Goal: Information Seeking & Learning: Learn about a topic

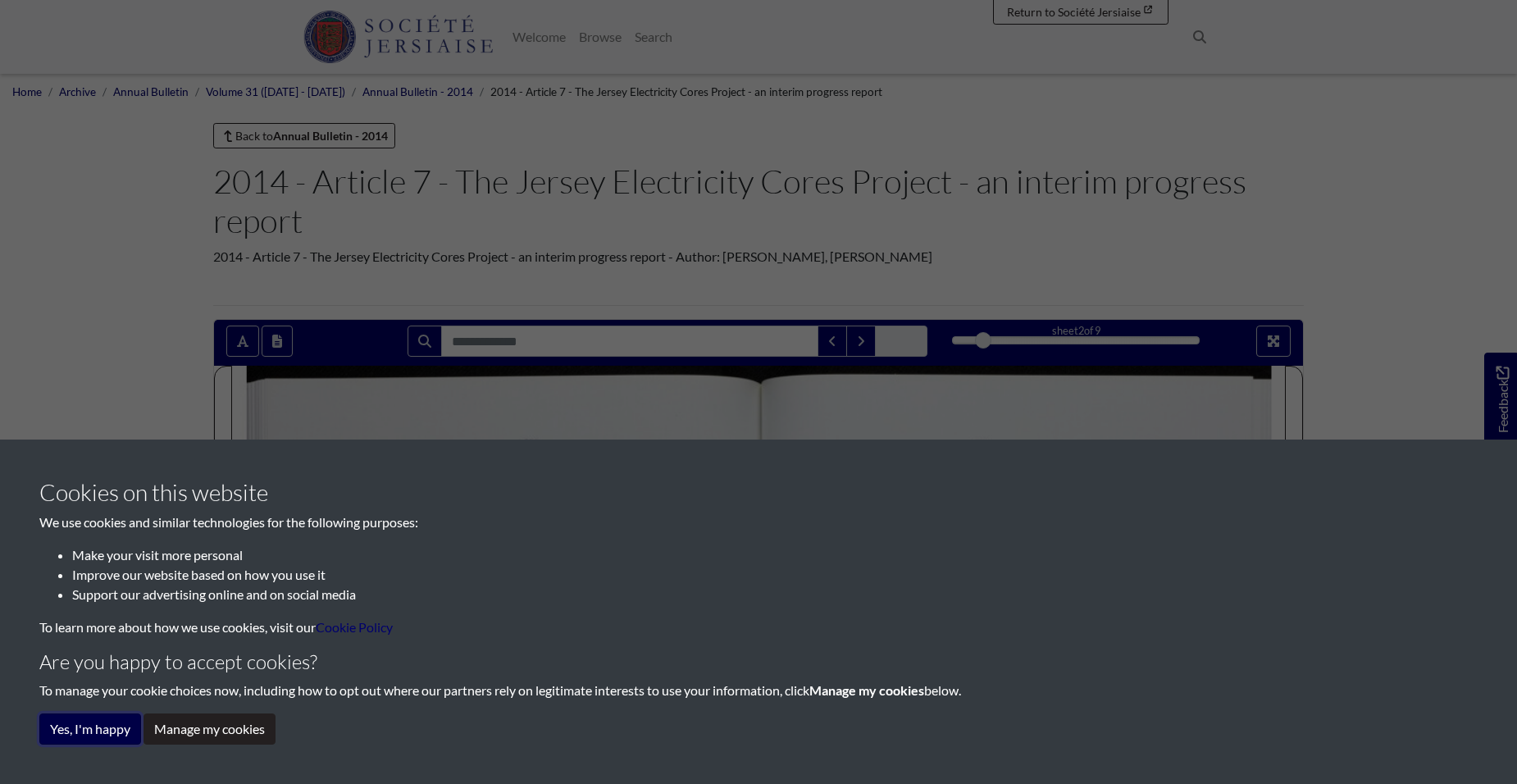
click at [73, 731] on button "Yes, I'm happy" at bounding box center [89, 728] width 102 height 31
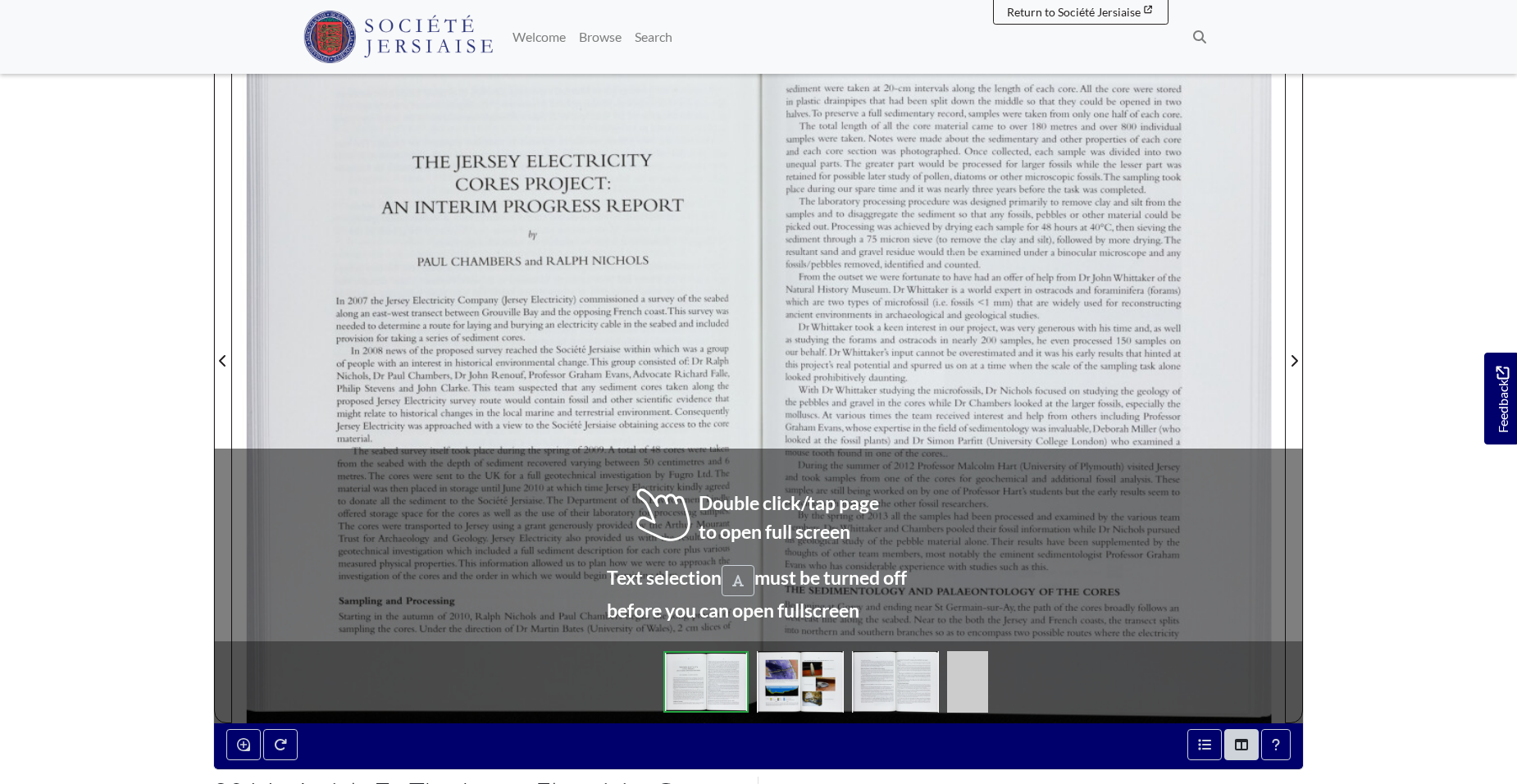
scroll to position [410, 0]
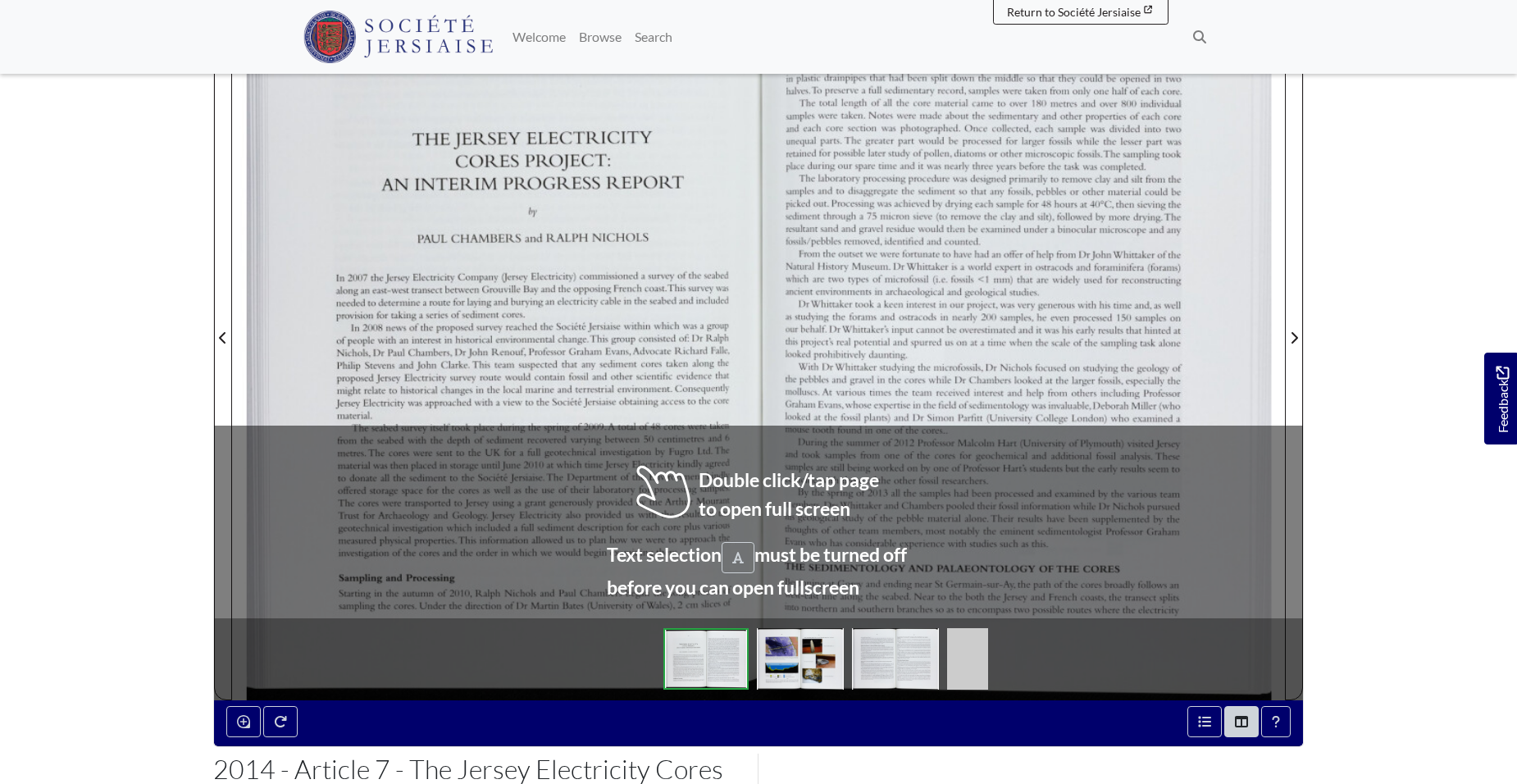
click at [748, 499] on div at bounding box center [494, 327] width 526 height 744
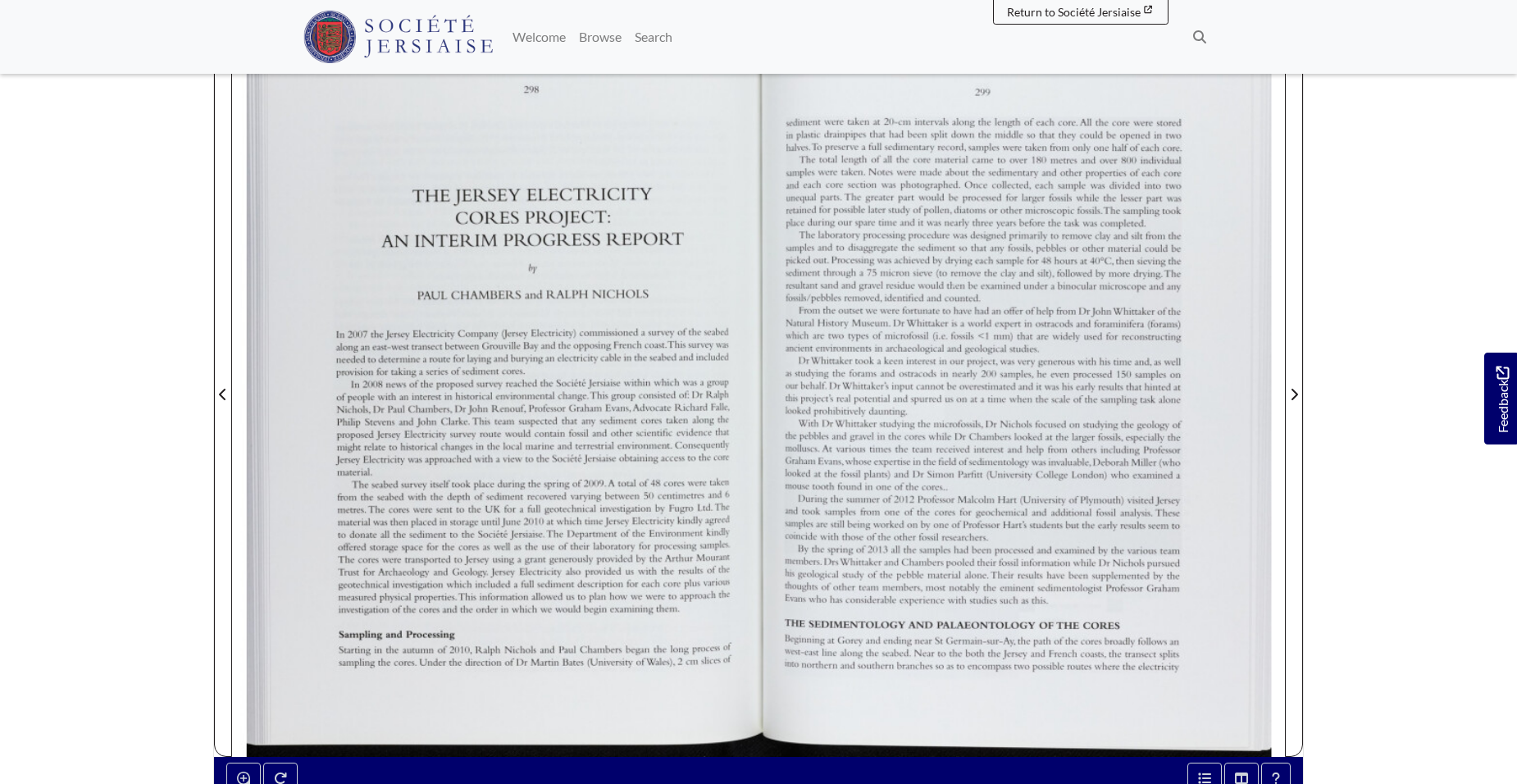
scroll to position [328, 0]
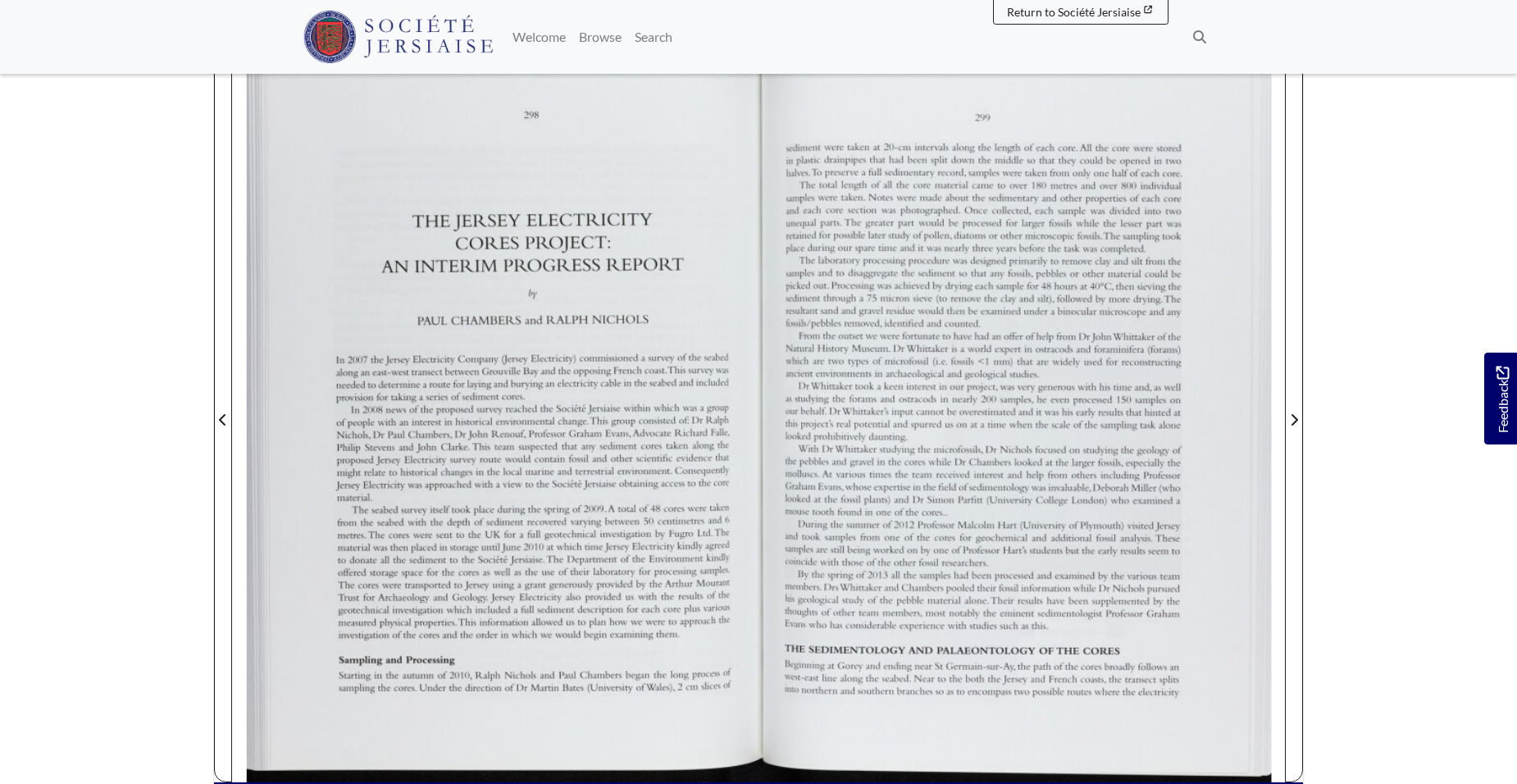
click at [920, 423] on div at bounding box center [1021, 409] width 526 height 744
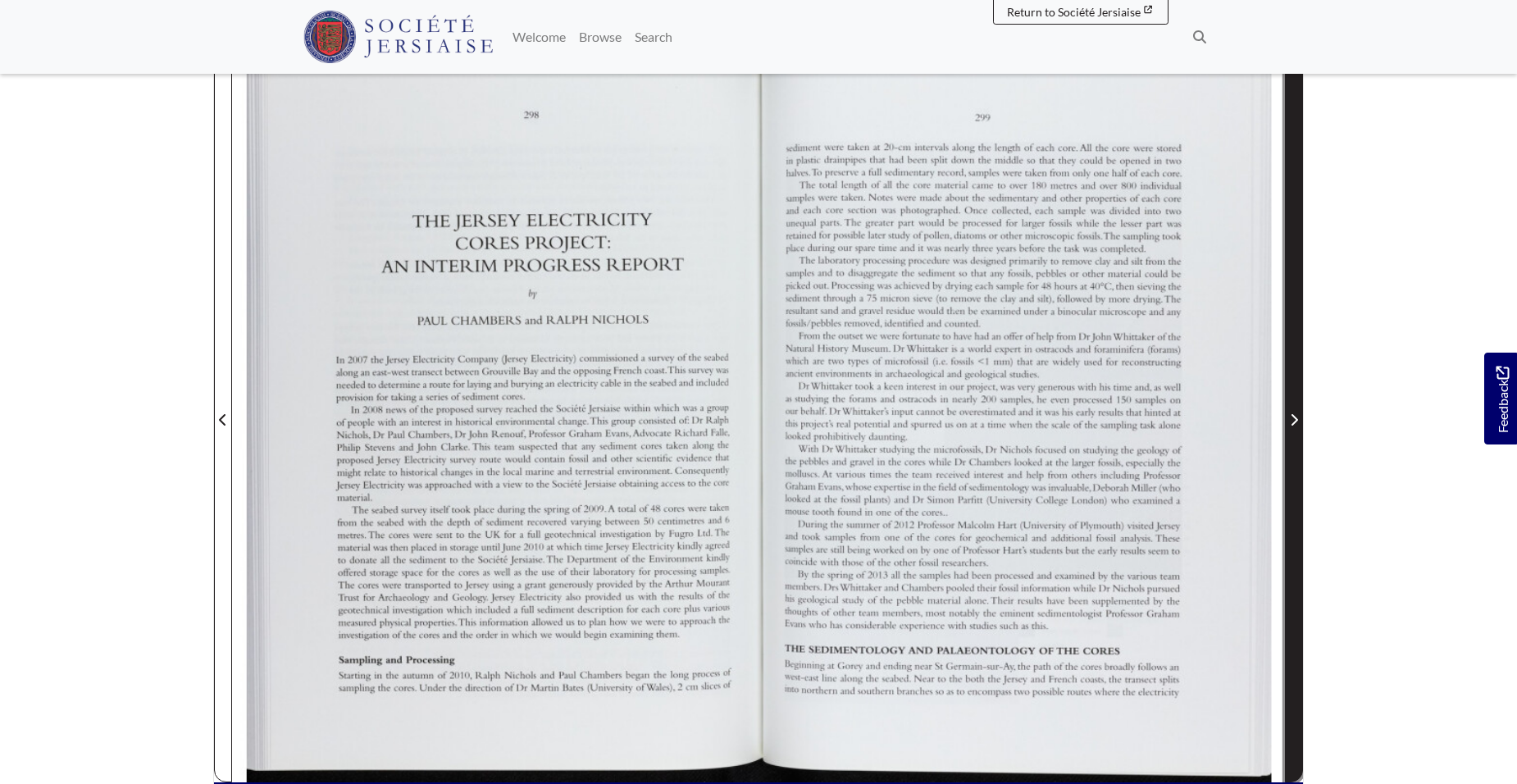
click at [1294, 417] on icon "Next Page" at bounding box center [1294, 420] width 7 height 11
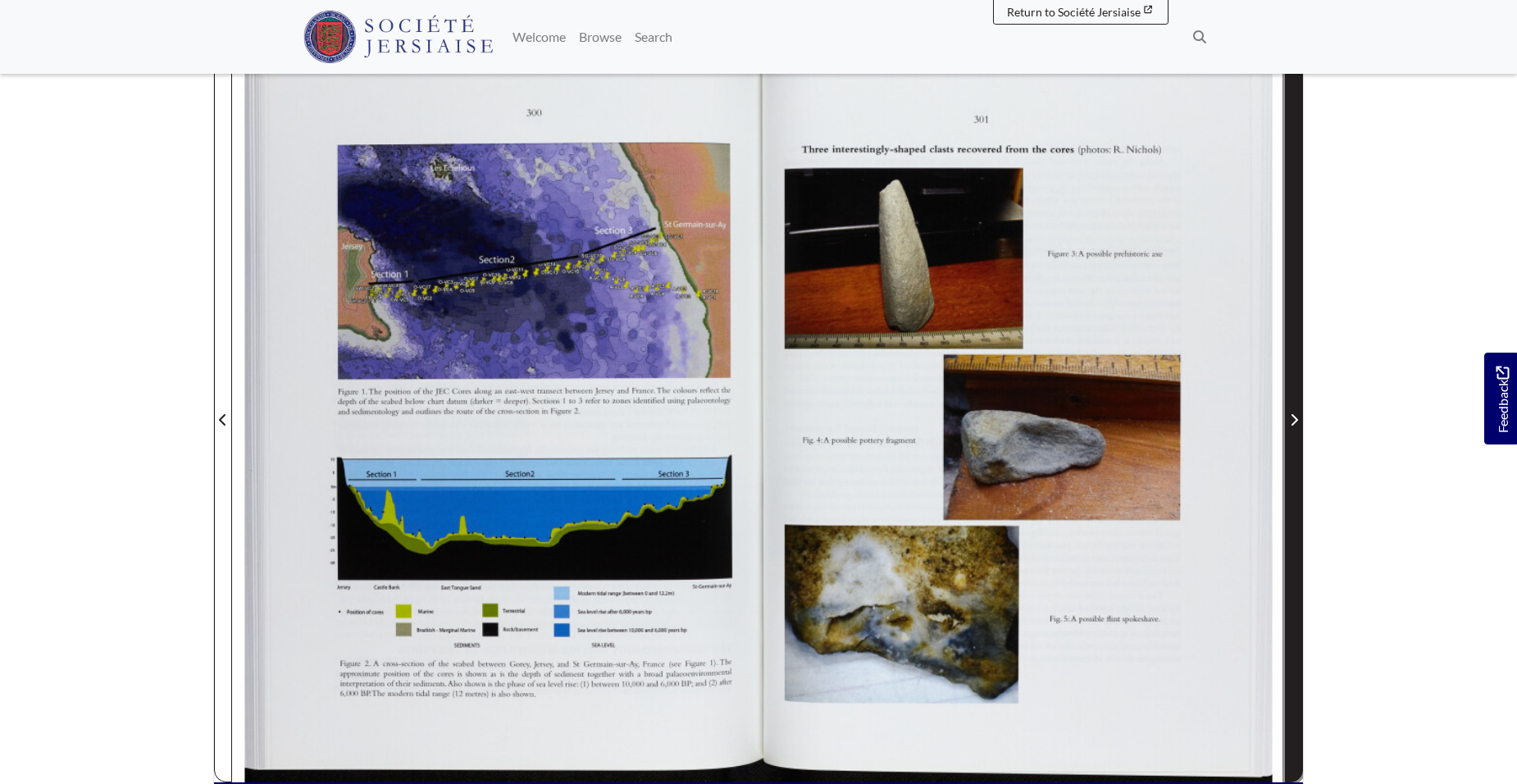
click at [1294, 417] on icon "Next Page" at bounding box center [1294, 420] width 7 height 11
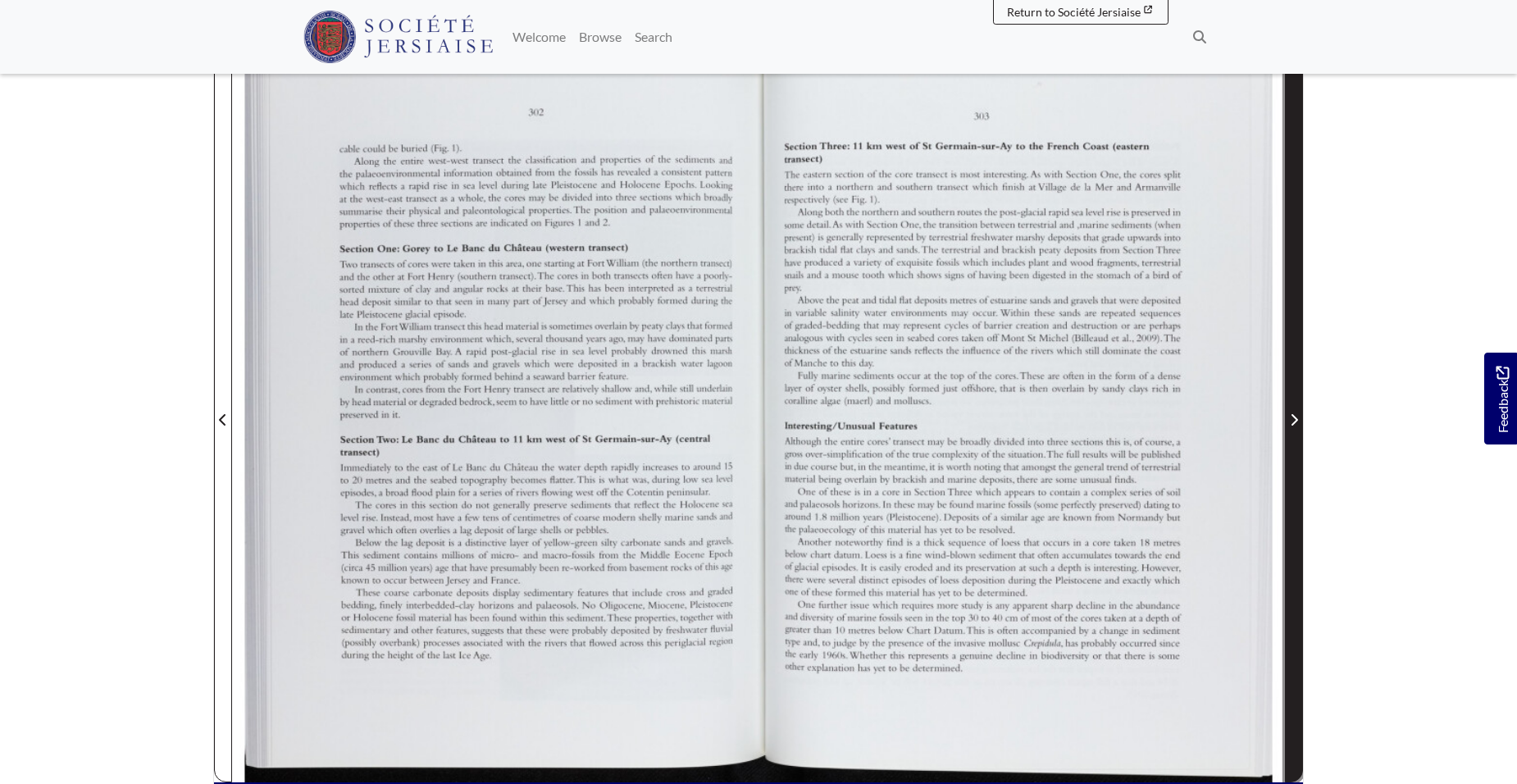
click at [1294, 417] on icon "Next Page" at bounding box center [1294, 420] width 7 height 11
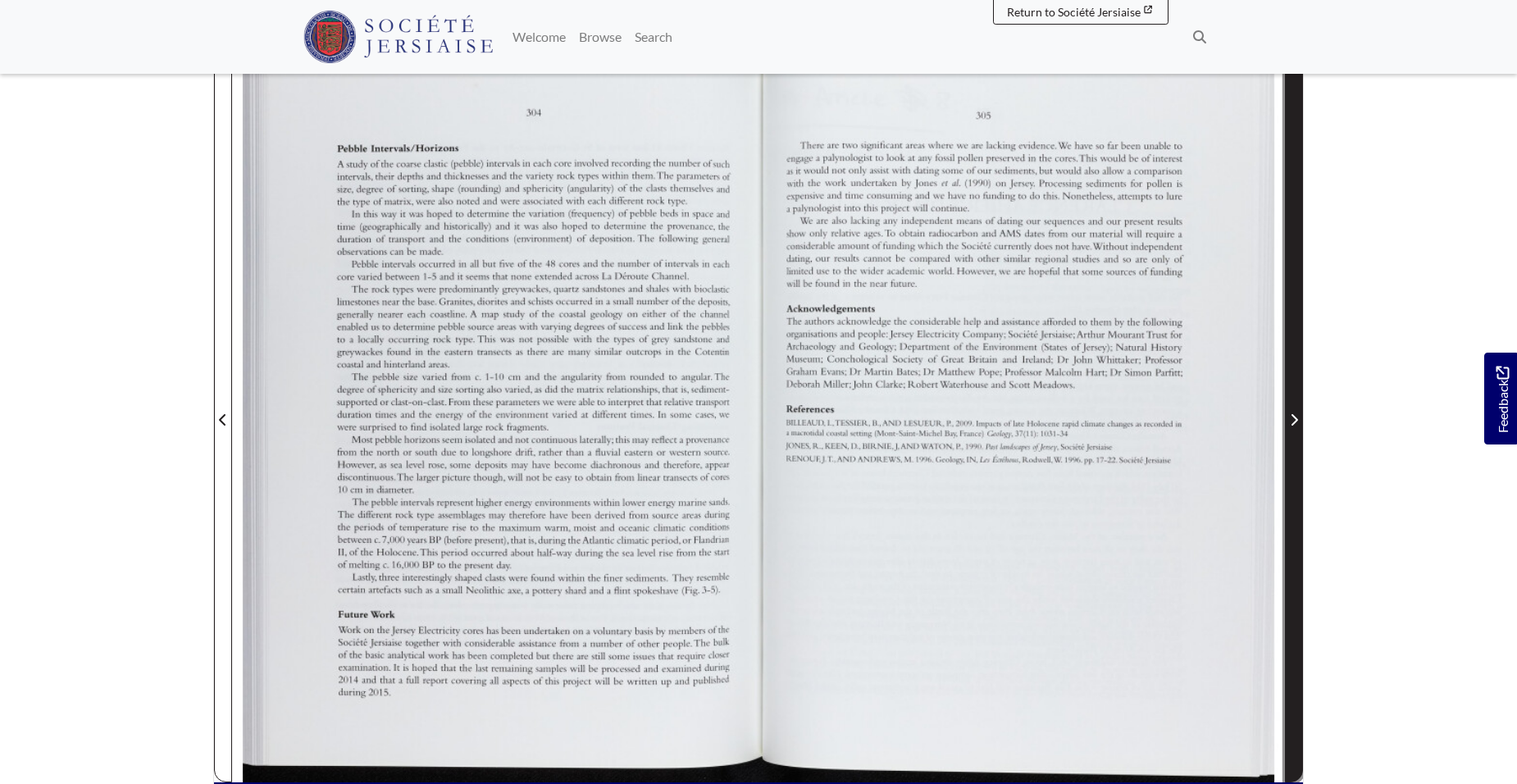
click at [1295, 413] on icon "Next Page" at bounding box center [1294, 420] width 8 height 13
click at [1292, 412] on span "Next Page" at bounding box center [1294, 419] width 17 height 20
